Goal: Information Seeking & Learning: Learn about a topic

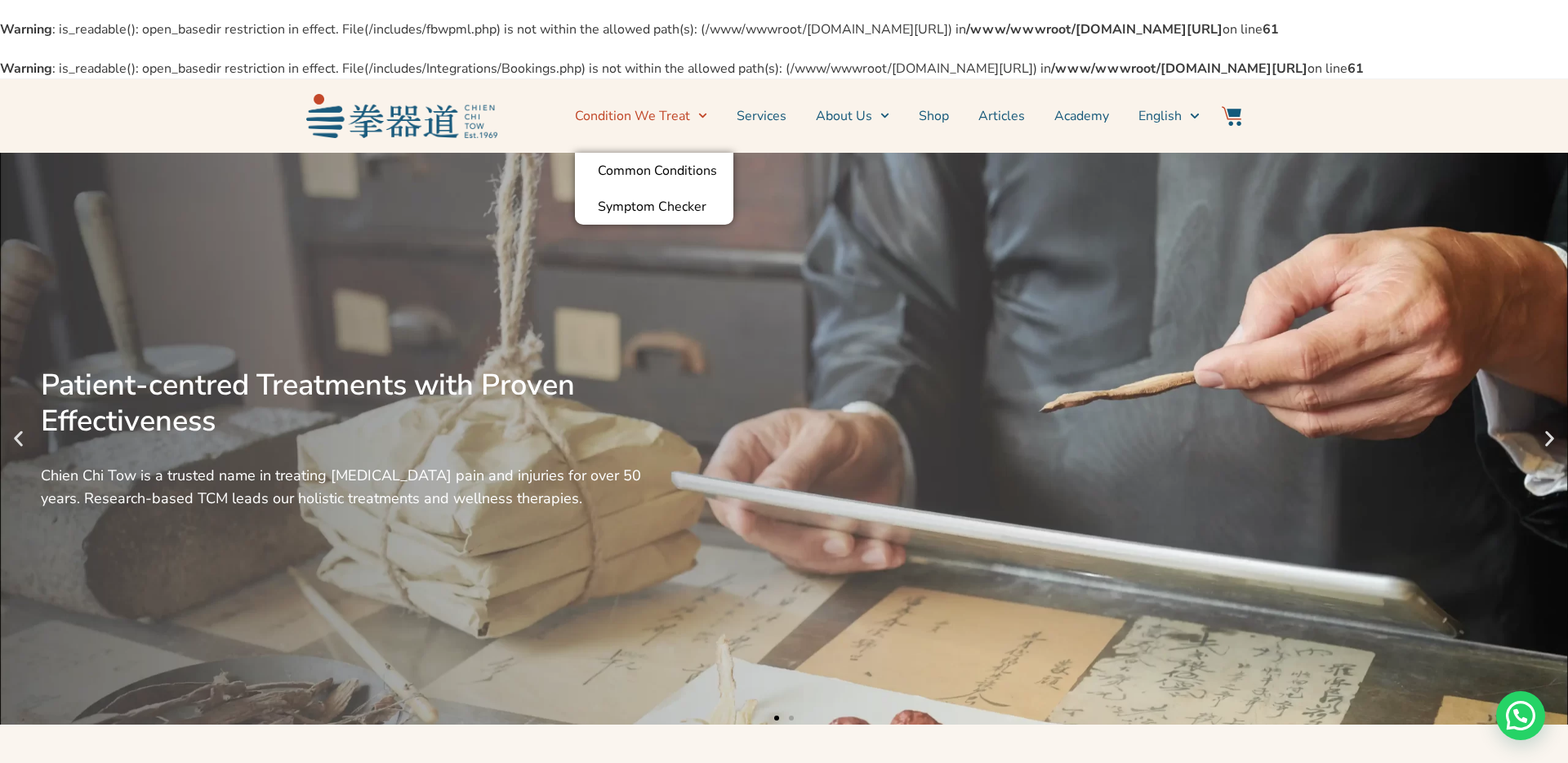
click at [679, 136] on link "Condition We Treat" at bounding box center [641, 116] width 132 height 41
click at [670, 136] on link "Condition We Treat" at bounding box center [641, 116] width 132 height 41
click at [656, 225] on link "Symptom Checker" at bounding box center [654, 206] width 159 height 36
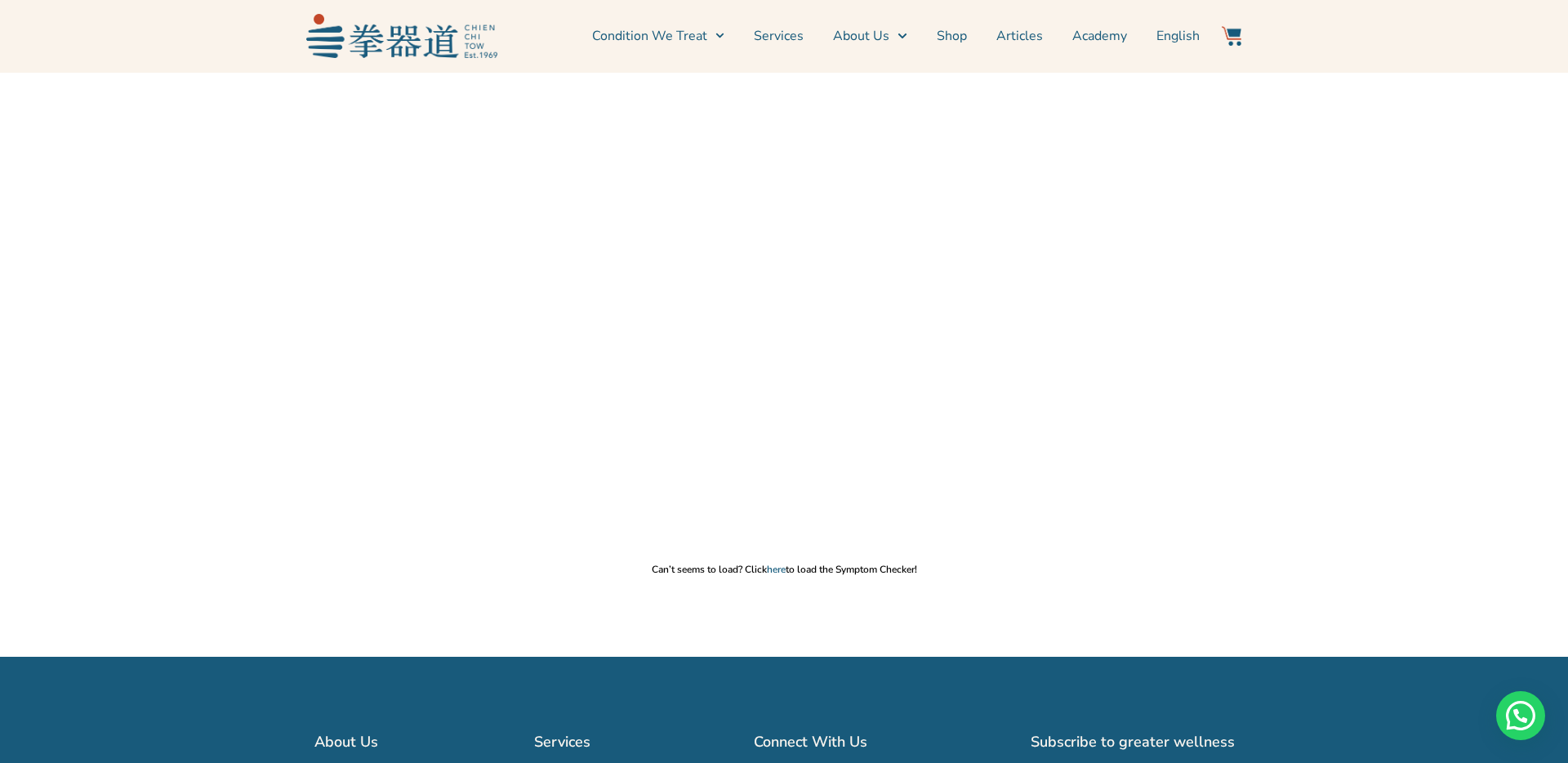
scroll to position [143, 0]
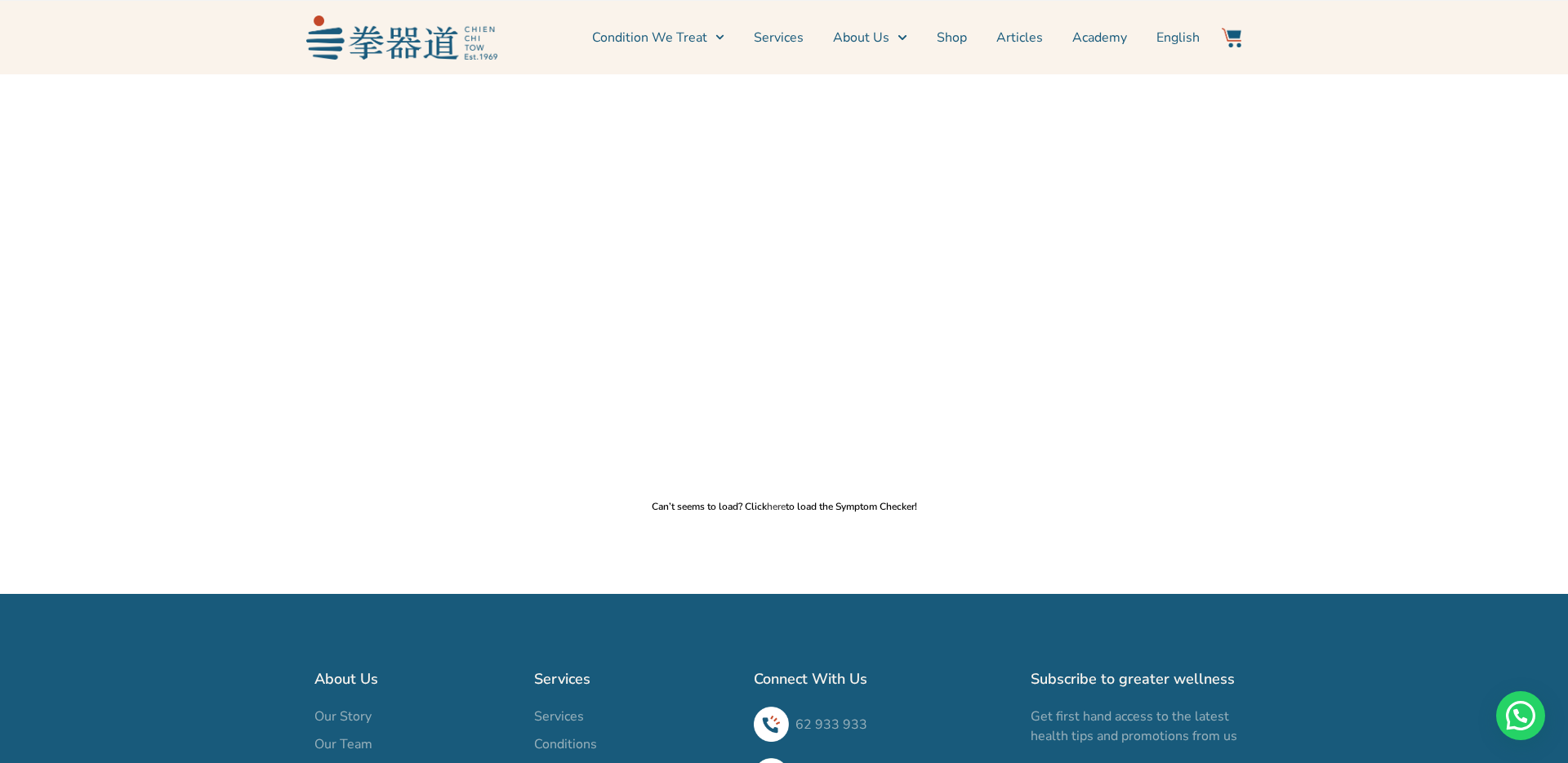
click at [775, 513] on link "here" at bounding box center [776, 507] width 19 height 13
click at [776, 31] on link "Services" at bounding box center [778, 37] width 50 height 41
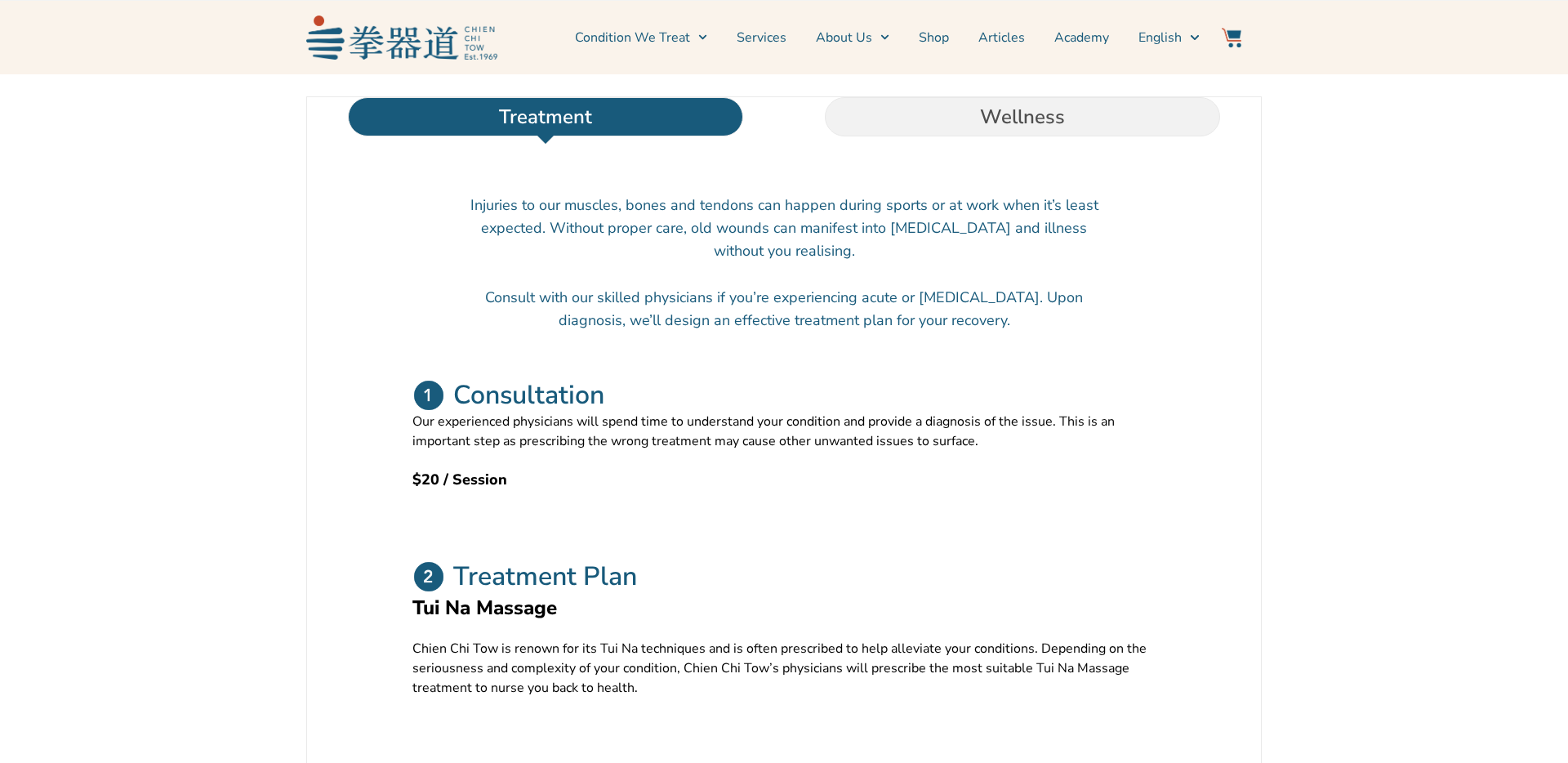
scroll to position [589, 0]
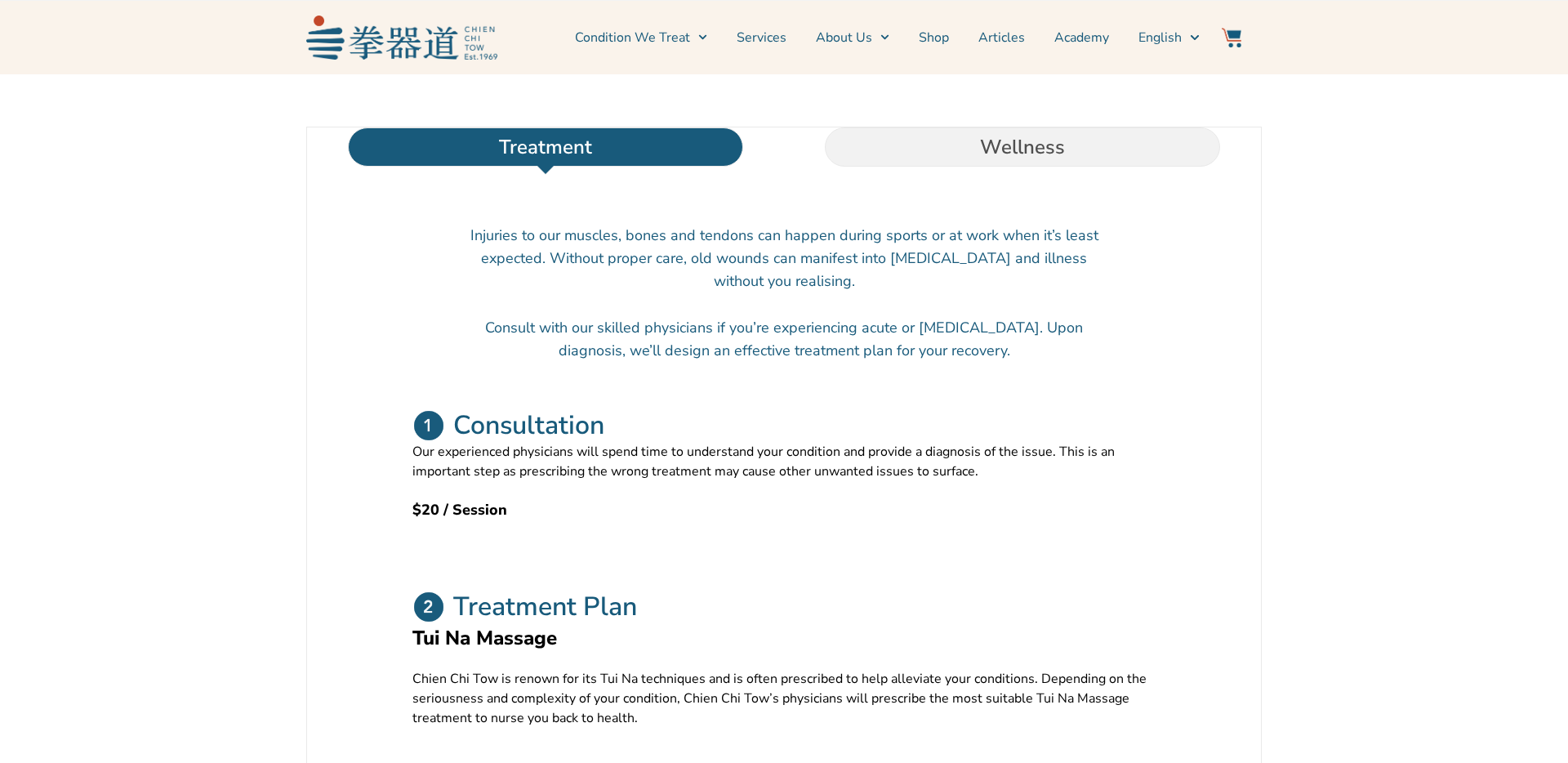
click at [921, 167] on li "Wellness" at bounding box center [1022, 146] width 477 height 39
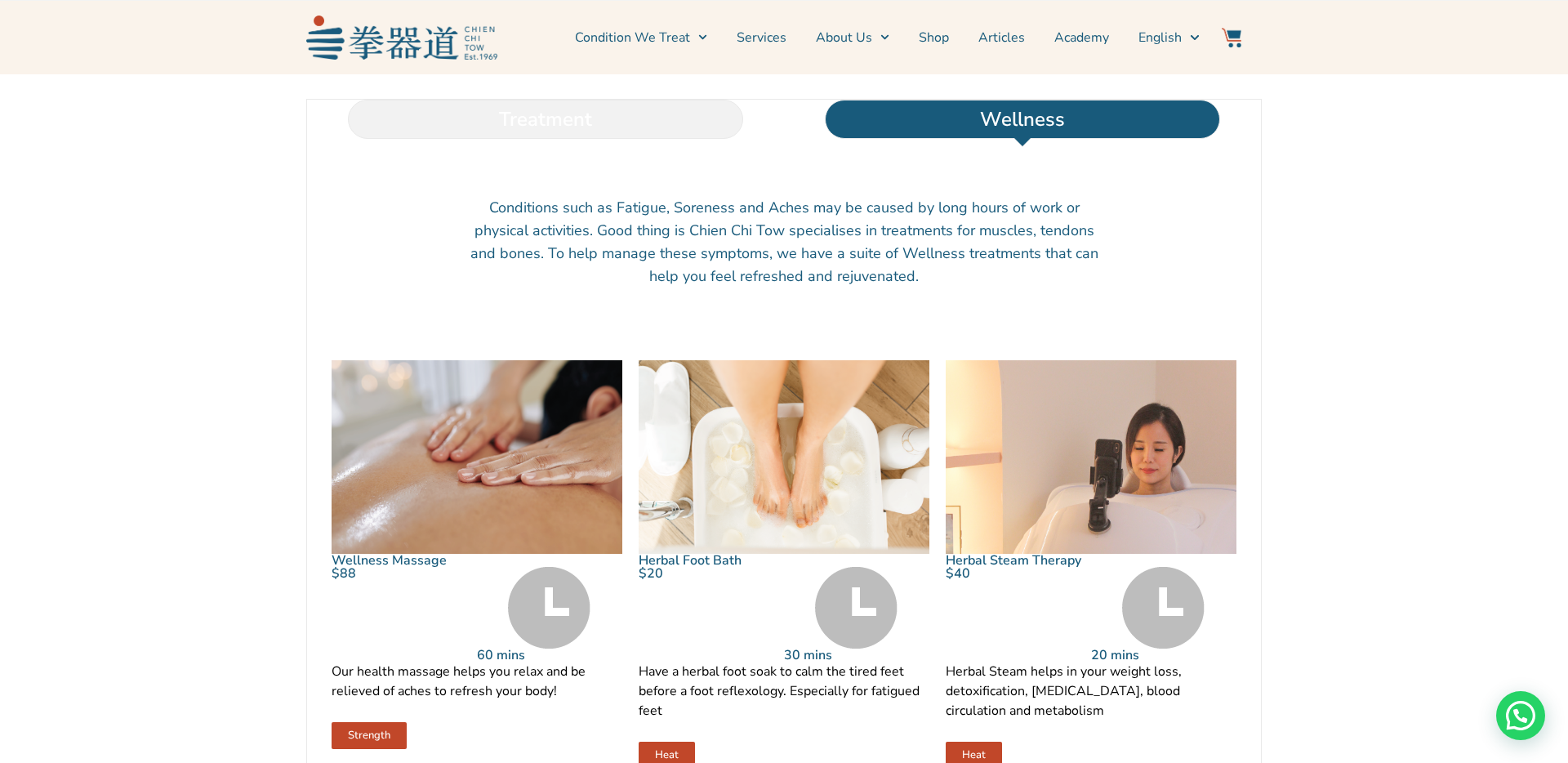
scroll to position [608, 0]
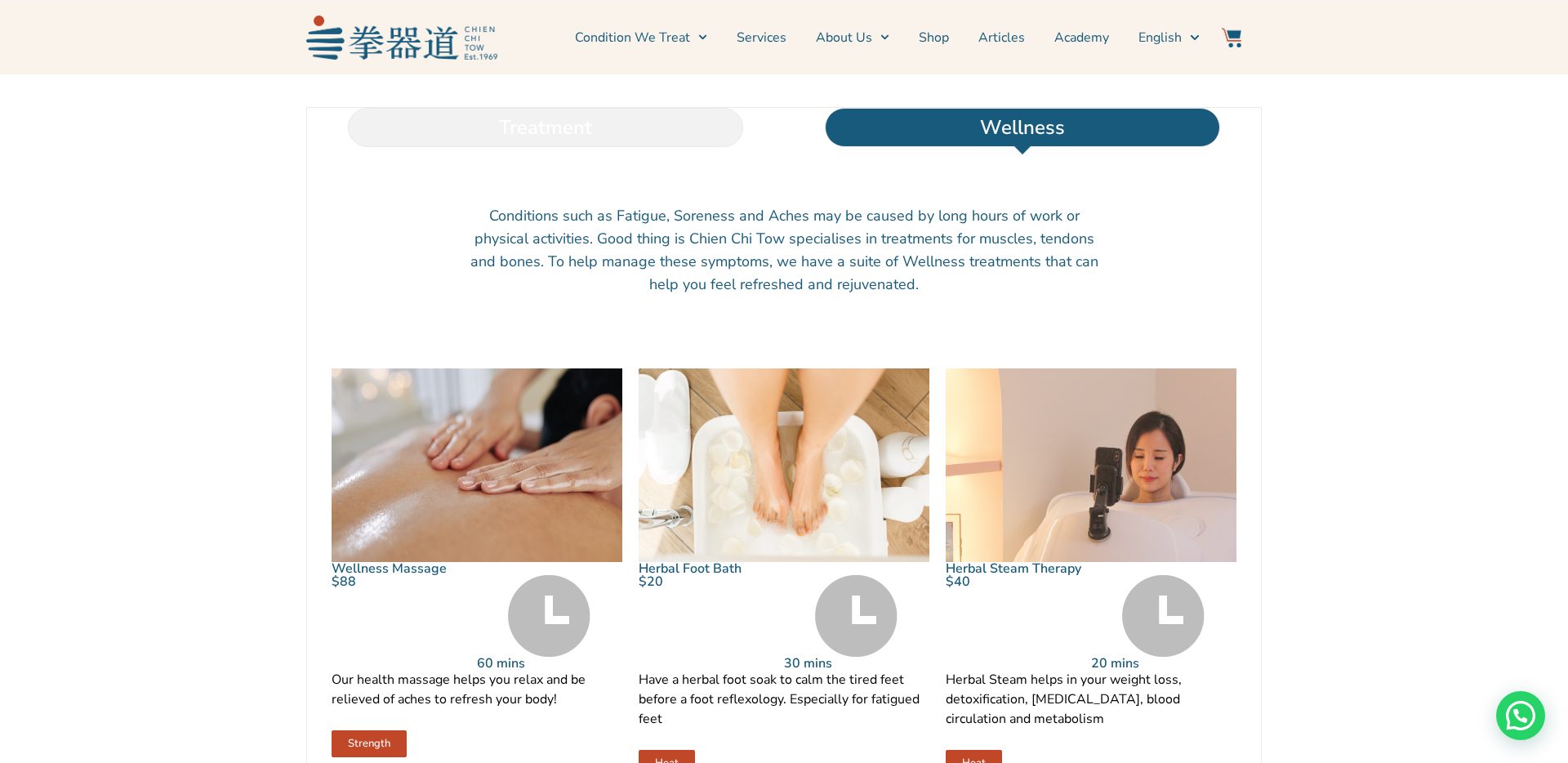
click at [677, 147] on li "Treatment" at bounding box center [545, 126] width 477 height 39
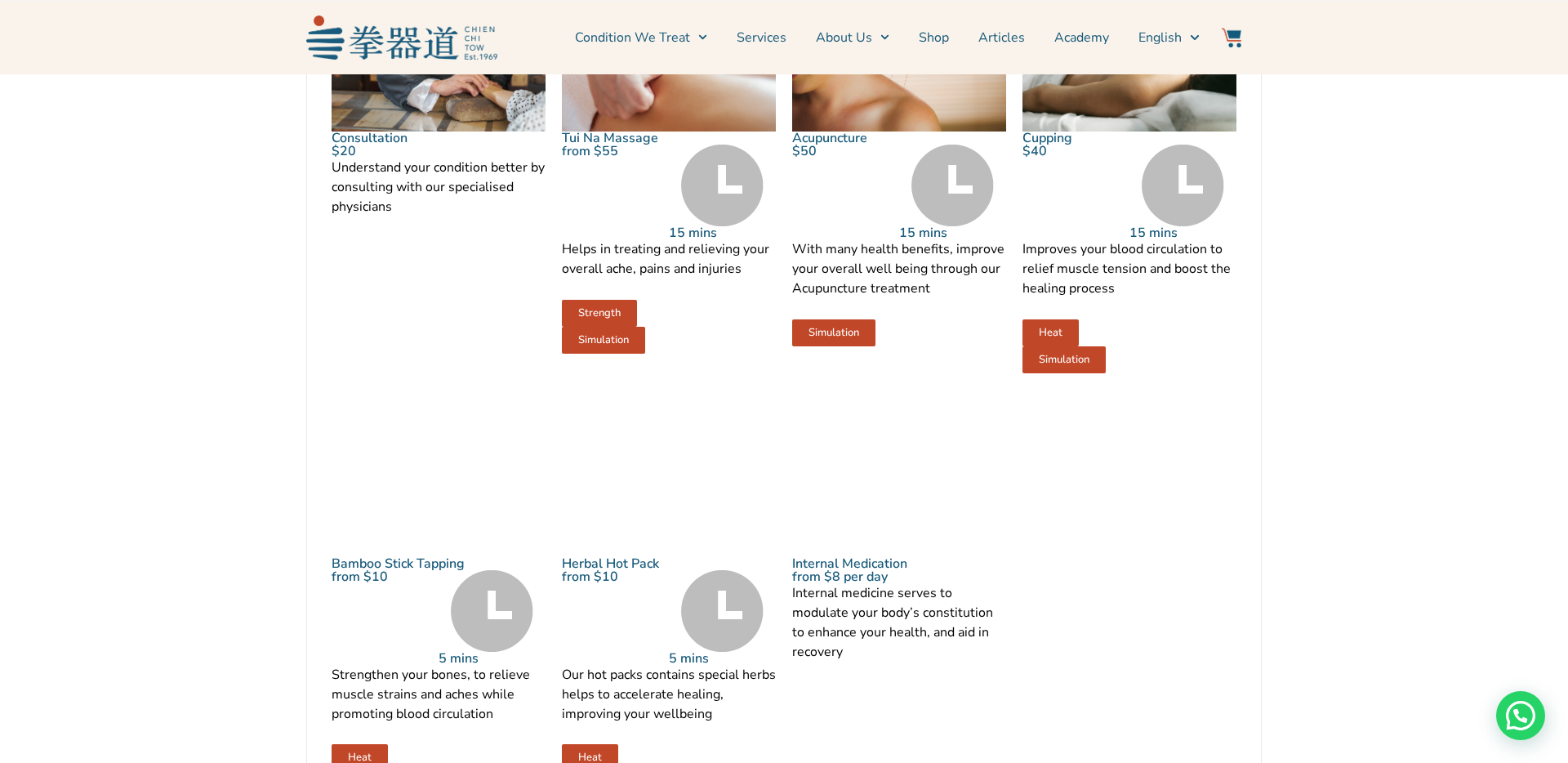
scroll to position [1954, 0]
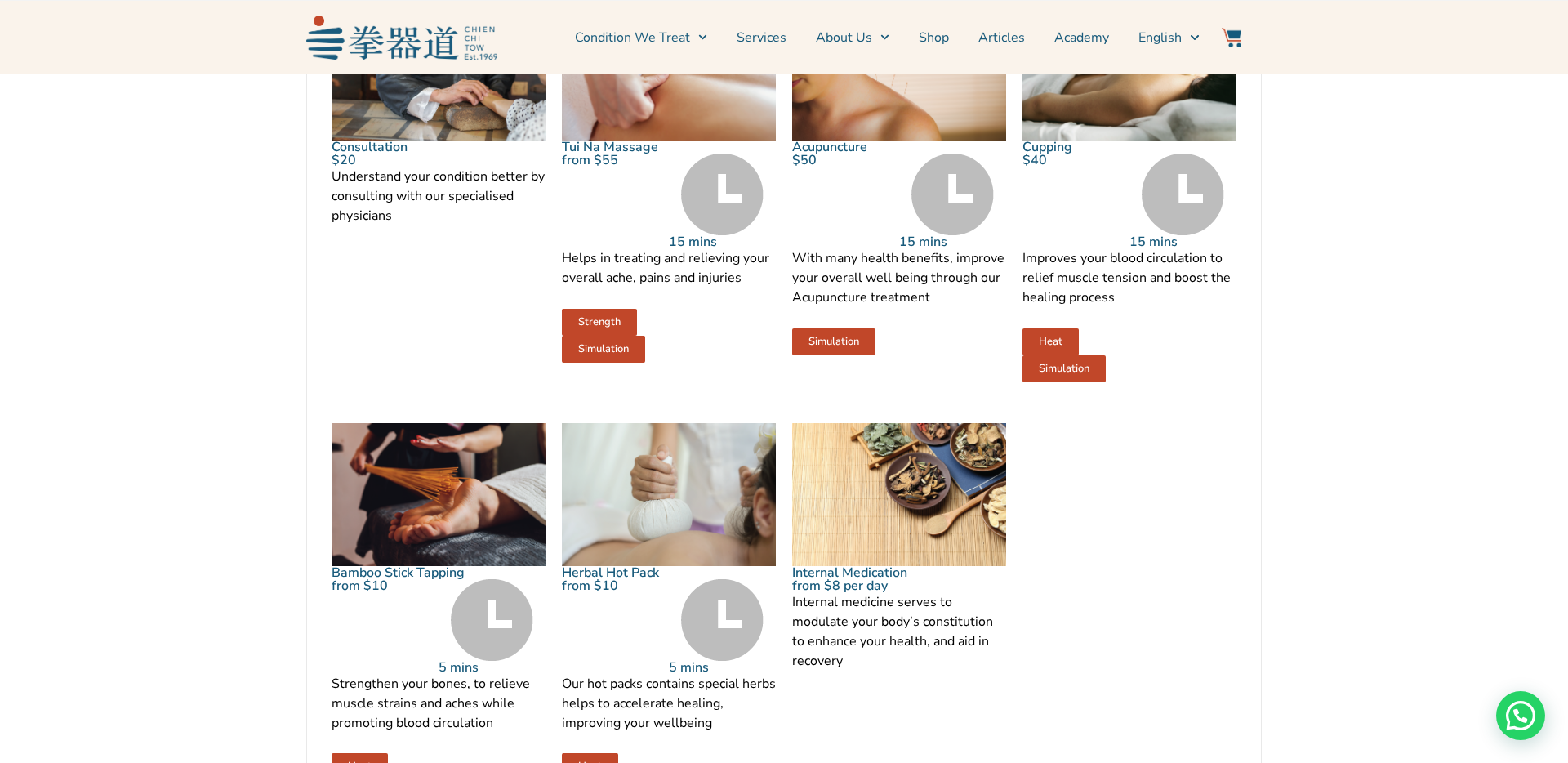
click at [913, 308] on p "With many health benefits, improve your overall well being through our Acupunct…" at bounding box center [899, 277] width 214 height 59
click at [1088, 308] on p "Improves your blood circulation to relief muscle tension and boost the healing …" at bounding box center [1129, 277] width 214 height 59
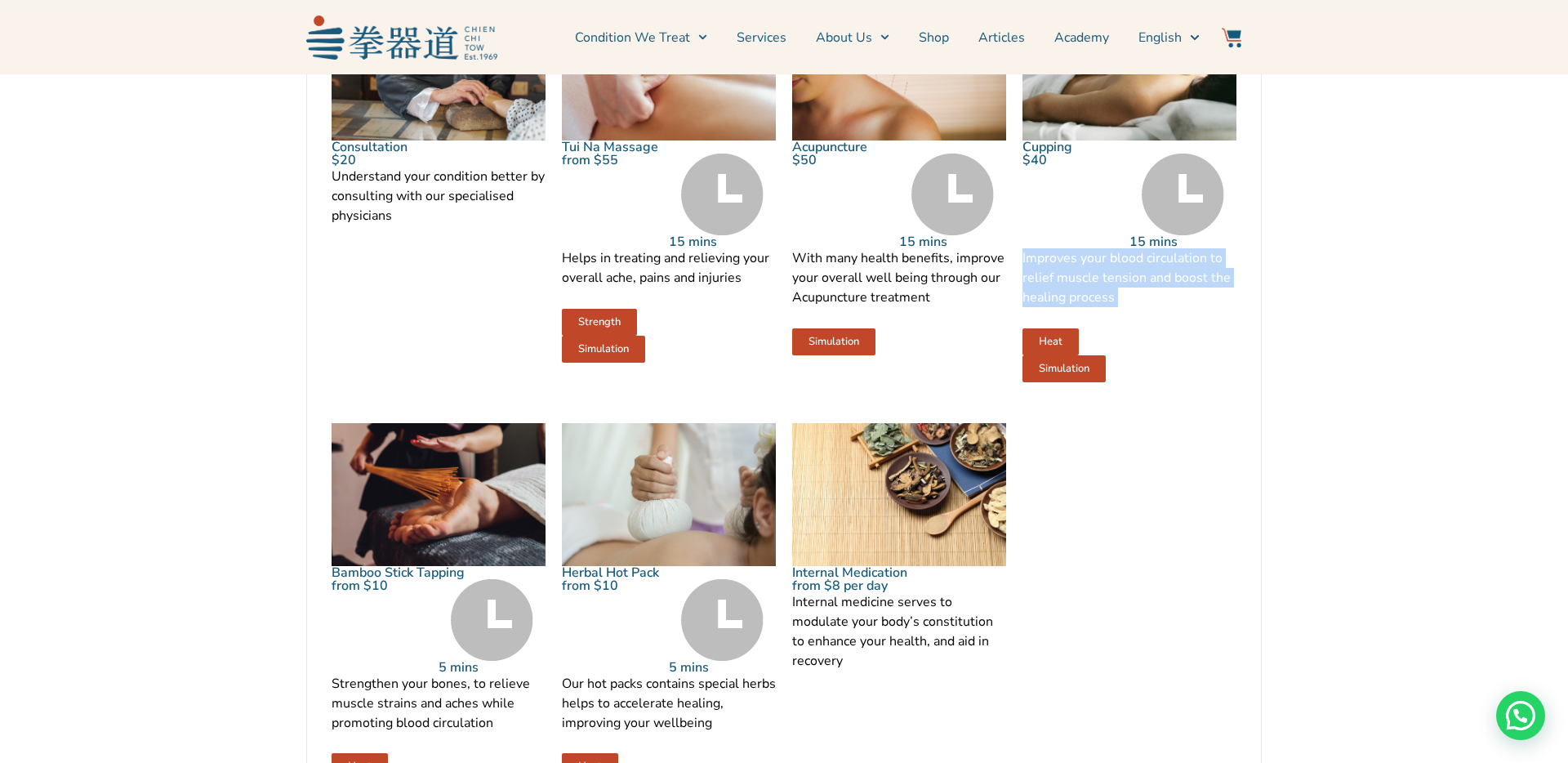
click at [1088, 308] on p "Improves your blood circulation to relief muscle tension and boost the healing …" at bounding box center [1129, 277] width 214 height 59
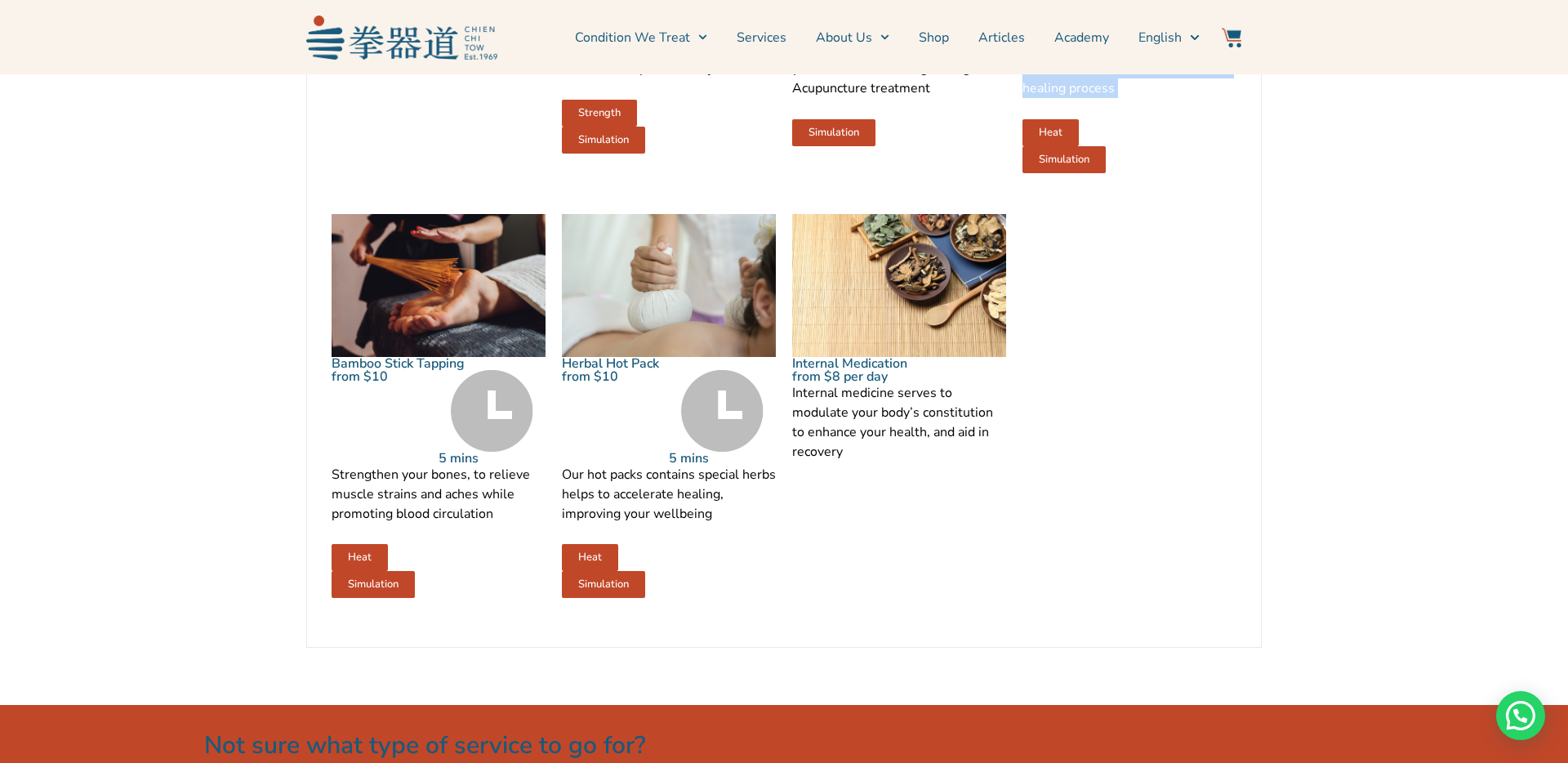
scroll to position [2165, 0]
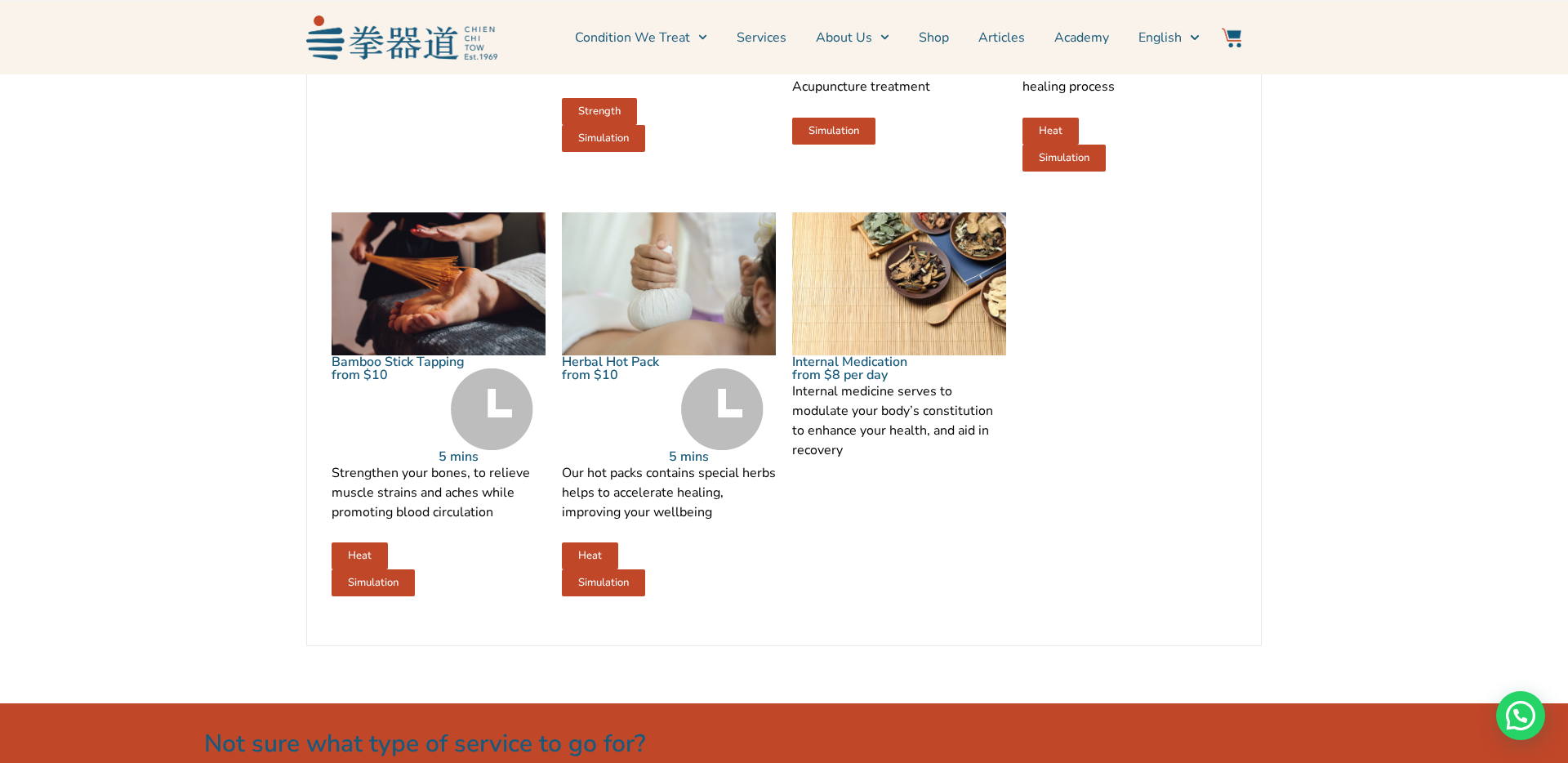
click at [972, 460] on p "Internal medicine serves to modulate your body’s constitution to enhance your h…" at bounding box center [899, 421] width 214 height 79
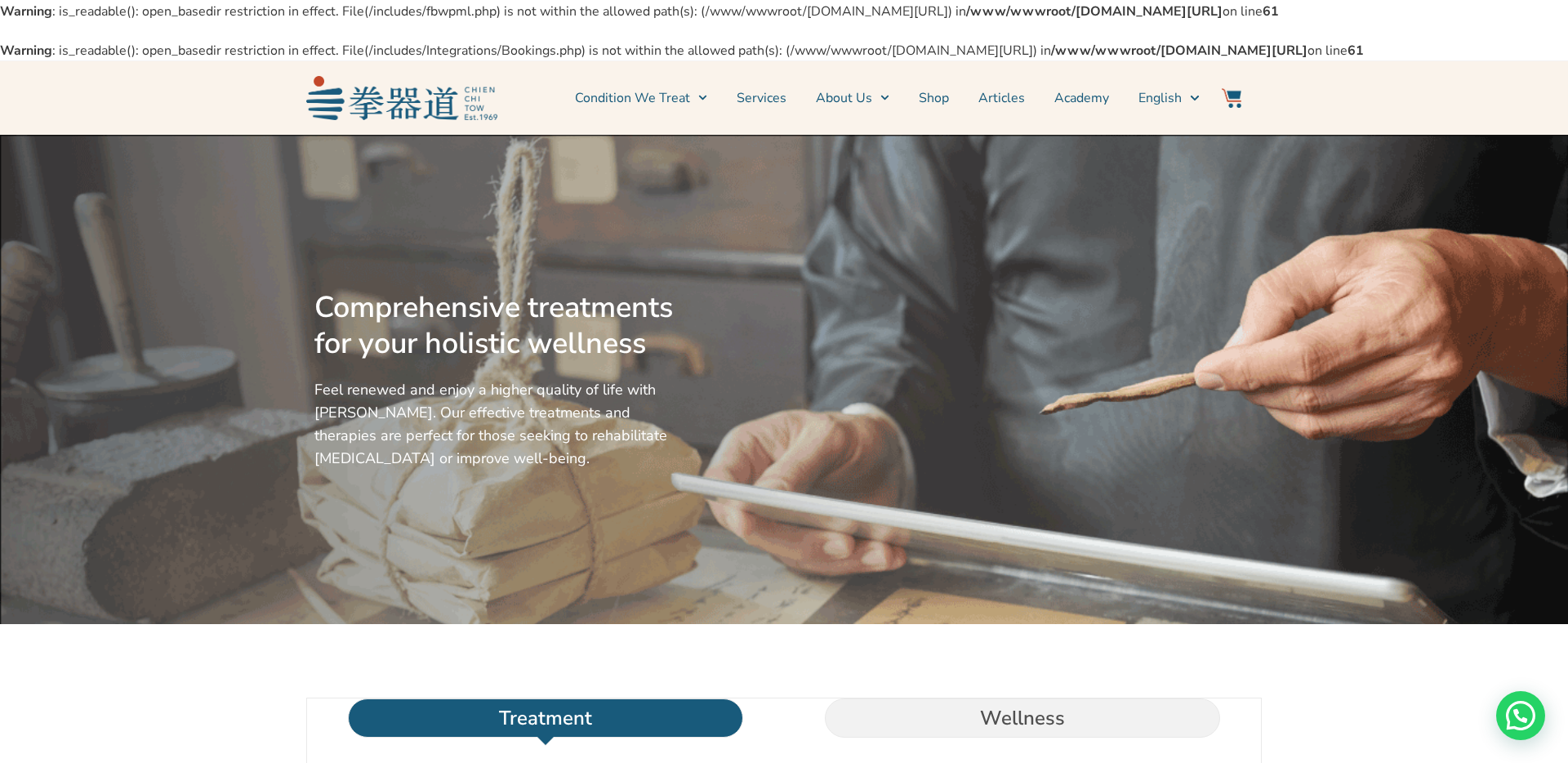
scroll to position [0, 0]
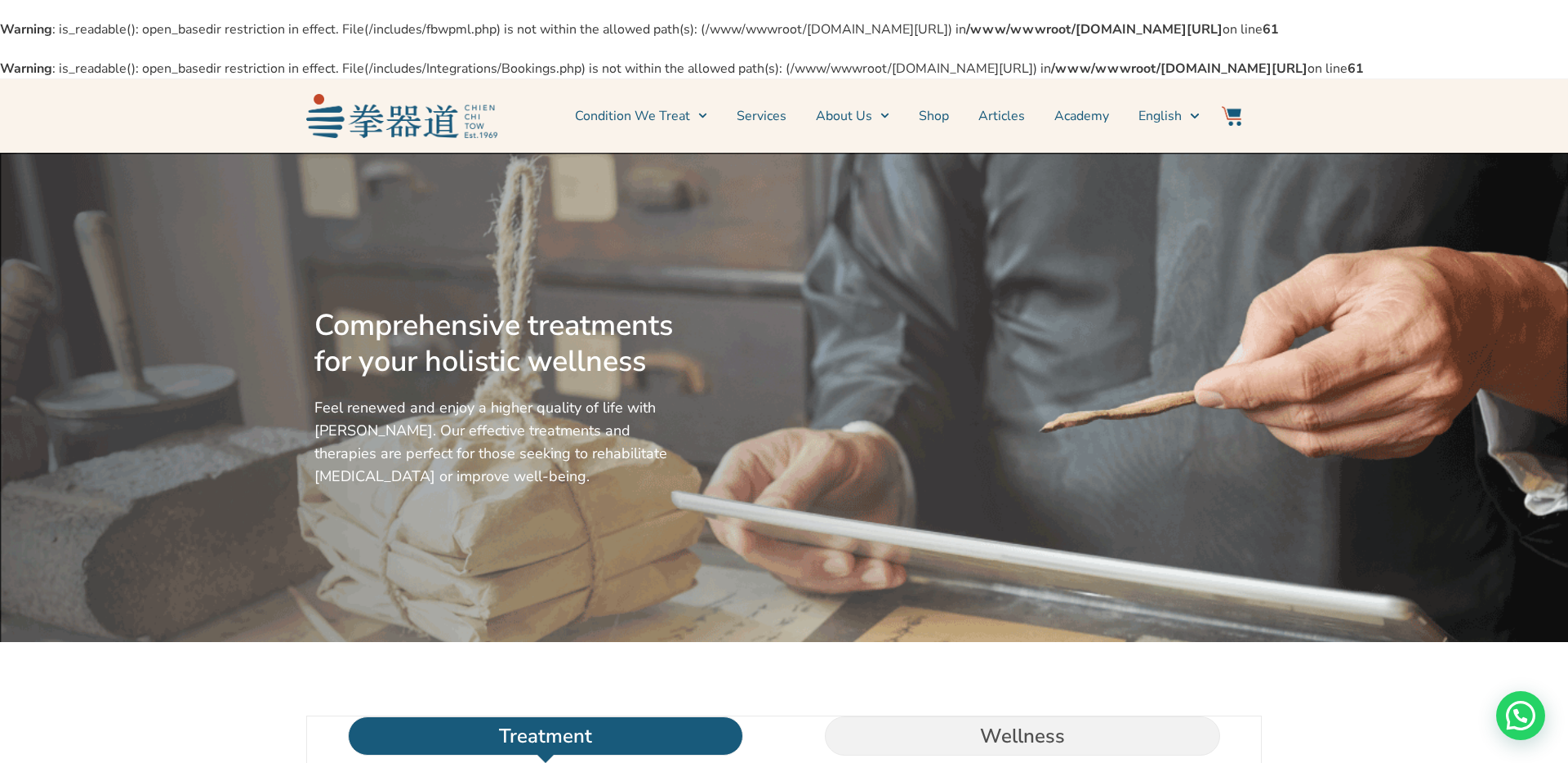
click at [1233, 126] on img at bounding box center [1232, 116] width 20 height 20
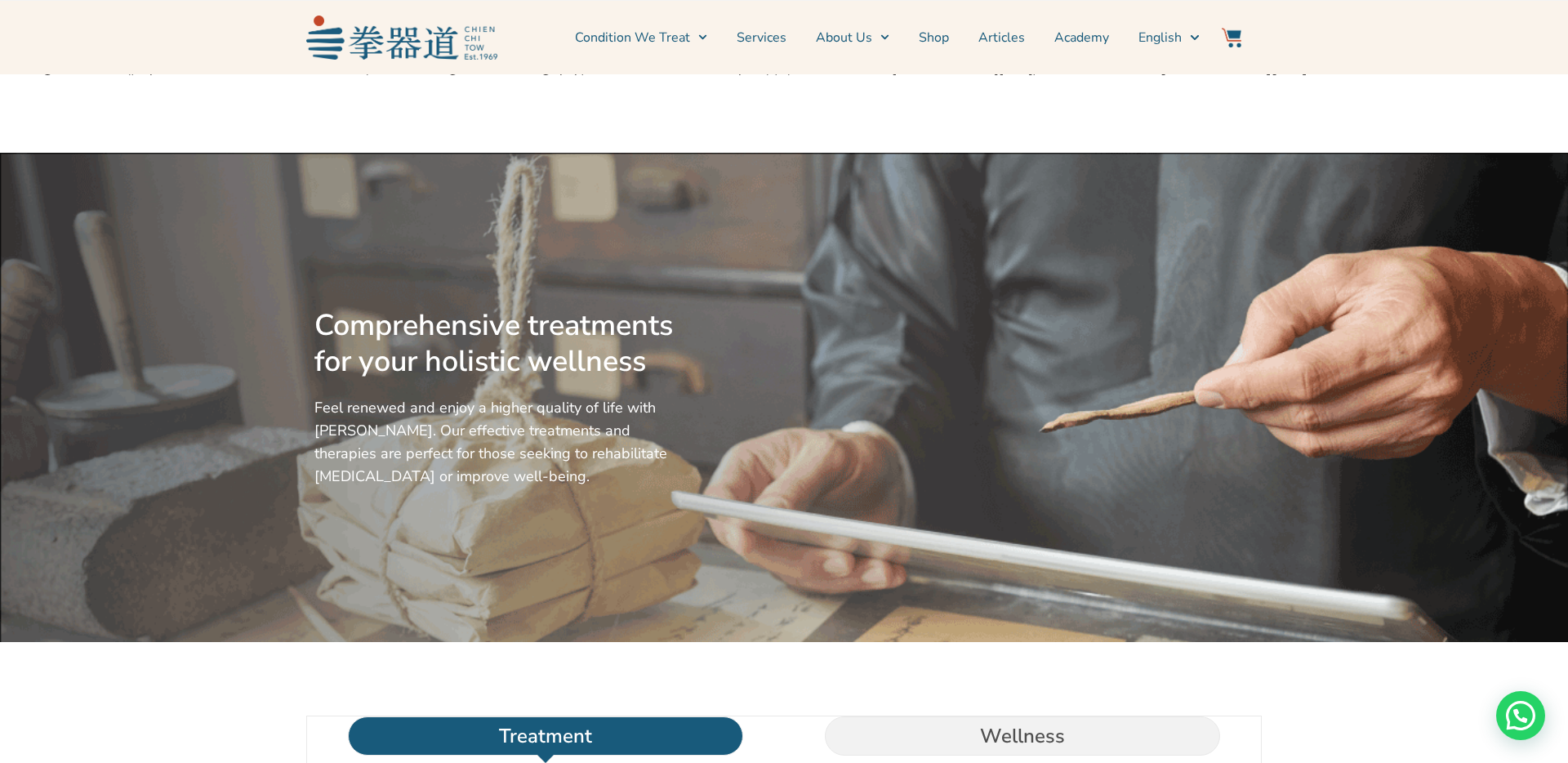
scroll to position [614, 0]
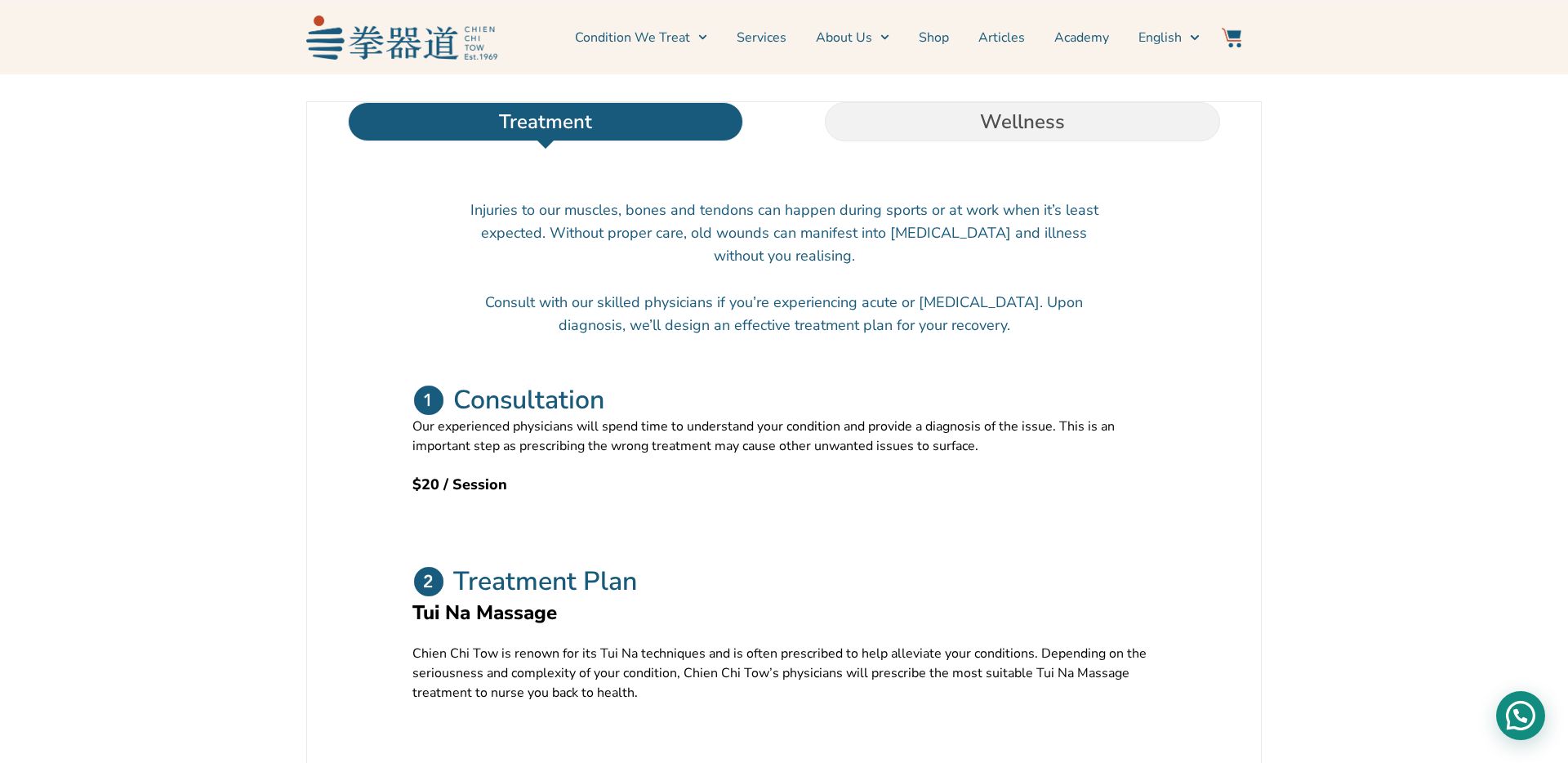
click at [1514, 709] on div "Need help?" at bounding box center [1520, 715] width 49 height 49
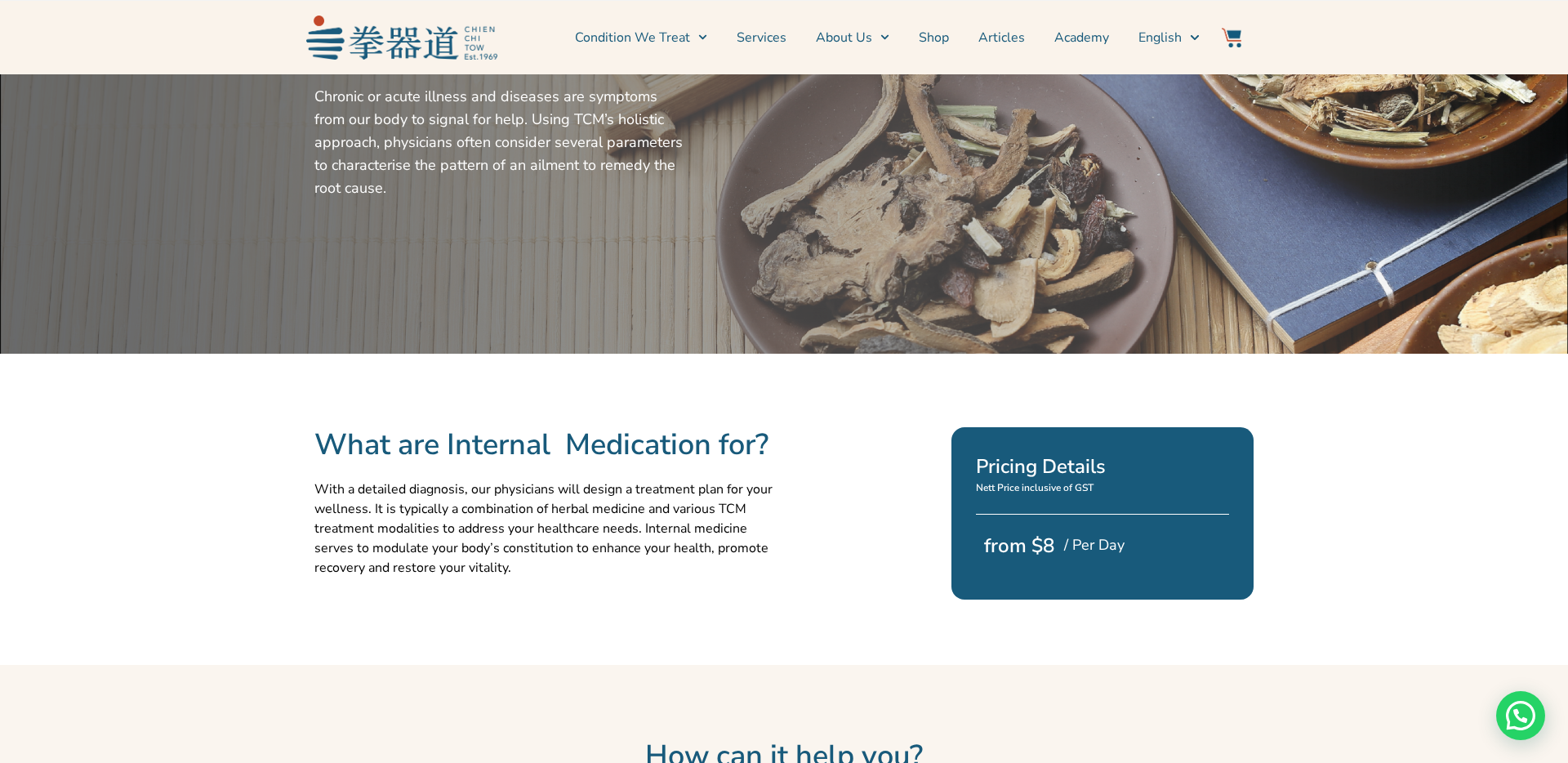
scroll to position [56, 0]
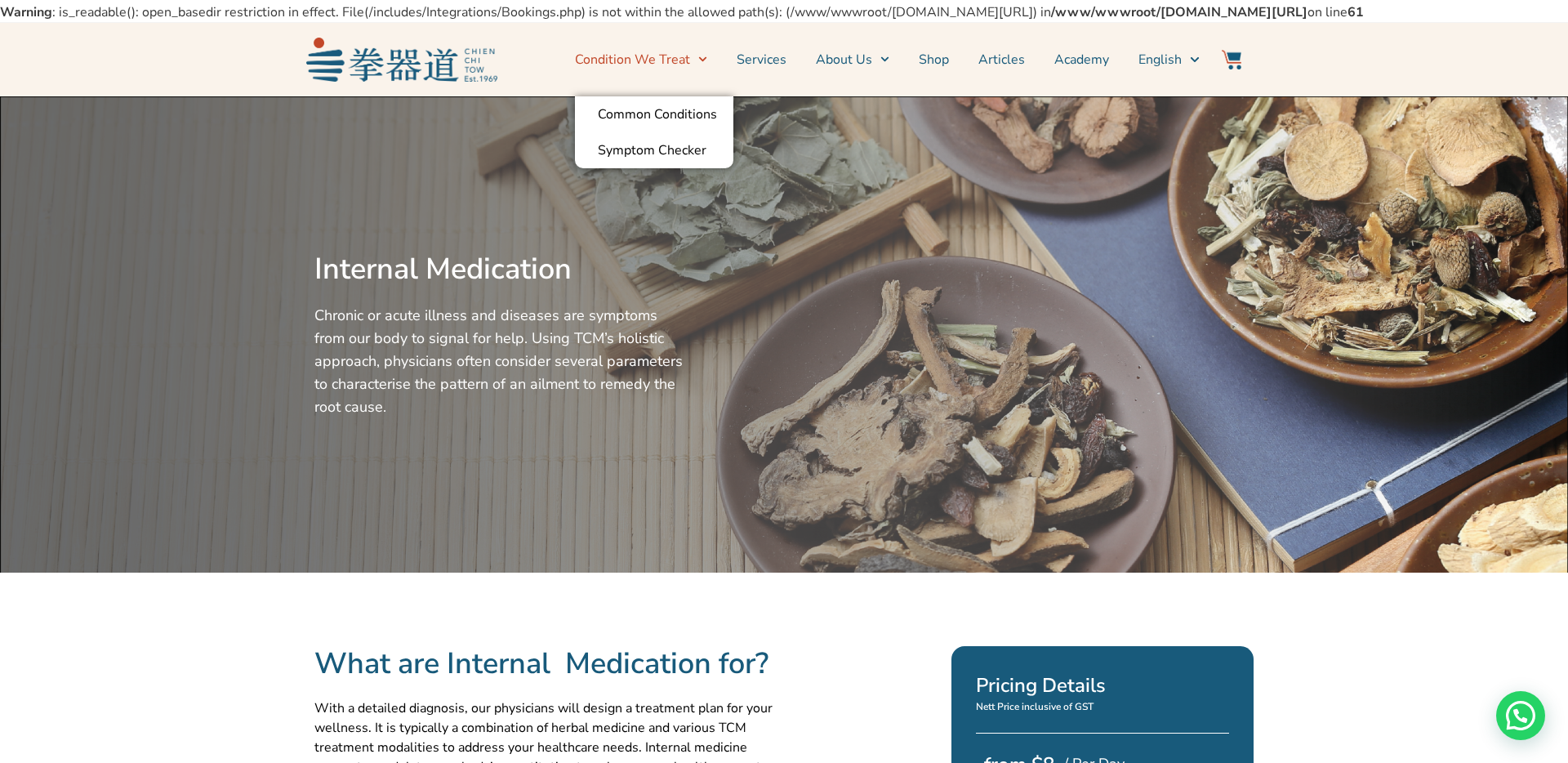
click at [677, 80] on link "Condition We Treat" at bounding box center [641, 59] width 132 height 41
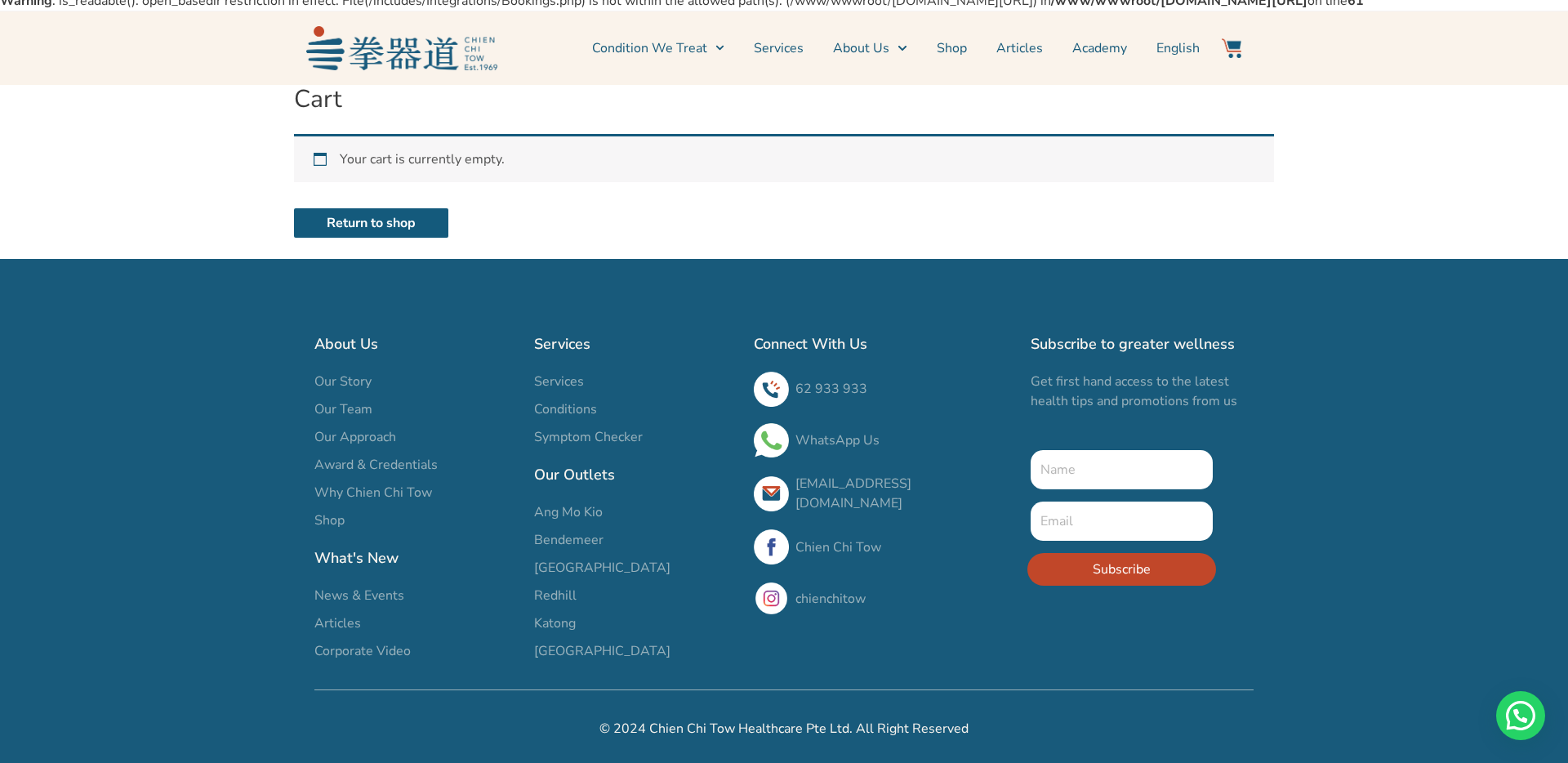
scroll to position [107, 0]
